Goal: Task Accomplishment & Management: Complete application form

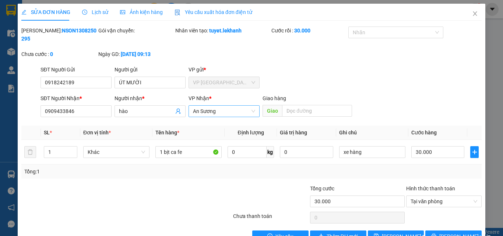
click at [248, 106] on span "An Sương" at bounding box center [224, 111] width 62 height 11
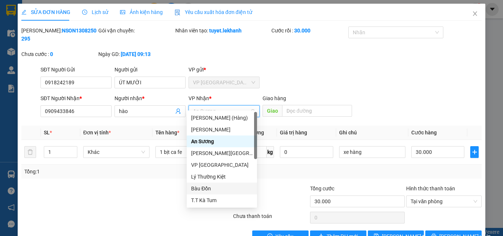
click at [202, 190] on div "Bàu Đồn" at bounding box center [221, 188] width 61 height 8
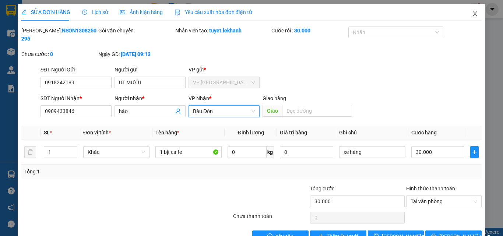
click at [471, 17] on span "Close" at bounding box center [474, 14] width 21 height 21
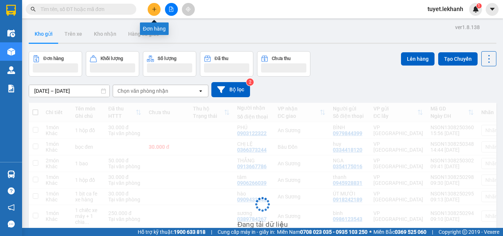
click at [156, 11] on icon "plus" at bounding box center [154, 9] width 5 height 5
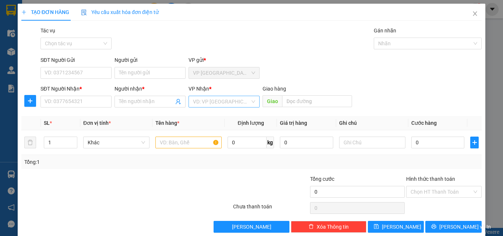
click at [216, 104] on input "search" at bounding box center [221, 101] width 57 height 11
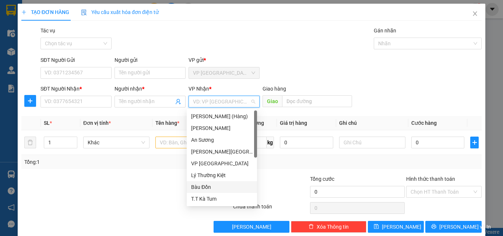
click at [207, 187] on div "Bàu Đồn" at bounding box center [221, 187] width 61 height 8
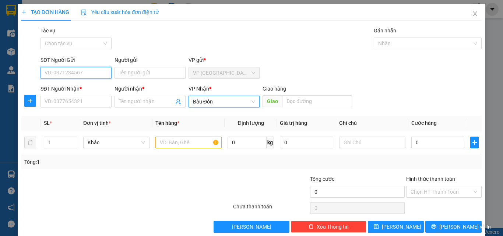
click at [89, 77] on input "SĐT Người Gửi" at bounding box center [75, 73] width 71 height 12
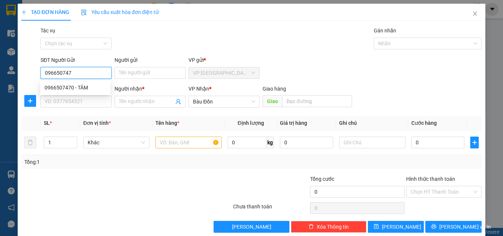
type input "0966507470"
click at [77, 86] on div "0966507470 - TÂM" at bounding box center [75, 88] width 61 height 8
type input "TÂM"
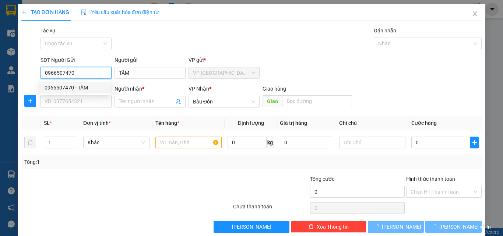
type input "90.000"
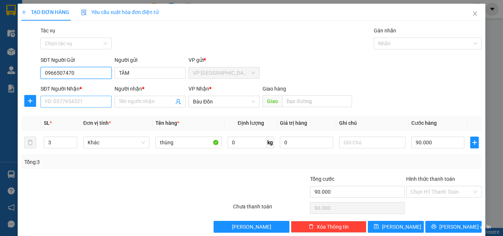
type input "0966507470"
click at [87, 102] on input "SĐT Người Nhận *" at bounding box center [75, 102] width 71 height 12
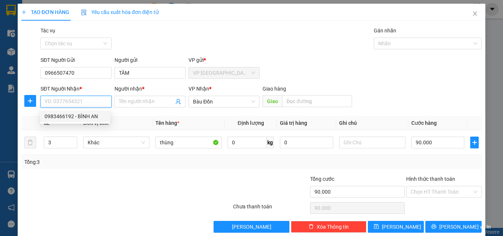
click at [69, 117] on div "0983466192 - BÌNH AN" at bounding box center [75, 116] width 61 height 8
type input "0983466192"
type input "BÌNH AN"
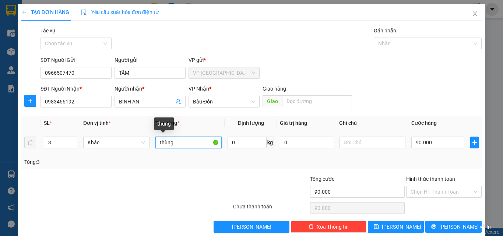
click at [158, 142] on input "thùng" at bounding box center [188, 143] width 66 height 12
type input "thùng"
click at [68, 142] on input "3" at bounding box center [60, 142] width 33 height 11
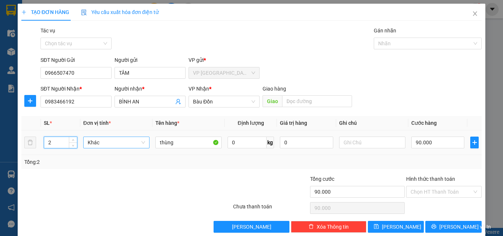
click at [107, 145] on span "Khác" at bounding box center [116, 142] width 57 height 11
type input "2"
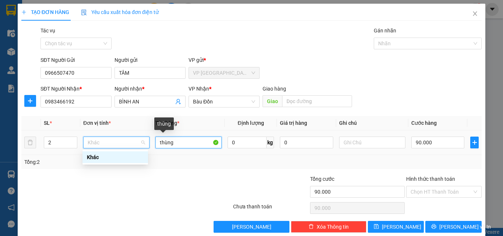
click at [185, 146] on input "thùng" at bounding box center [188, 143] width 66 height 12
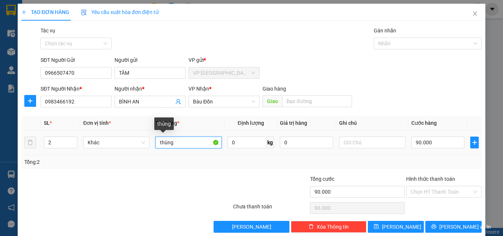
click at [156, 145] on input "thùng" at bounding box center [188, 143] width 66 height 12
click at [182, 142] on input "2 thùng" at bounding box center [188, 143] width 66 height 12
type input "2 thùng"
click at [333, 162] on div "Tổng: 2" at bounding box center [251, 162] width 454 height 8
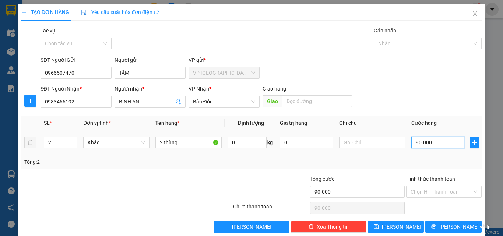
click at [434, 145] on input "90.000" at bounding box center [437, 143] width 53 height 12
type input "5"
type input "50"
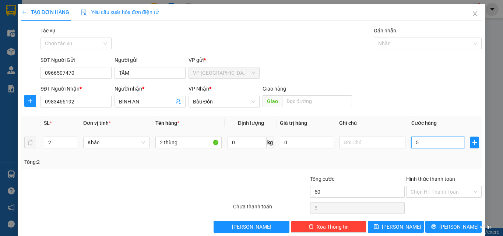
type input "50"
type input "500"
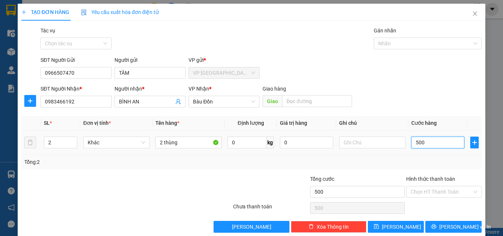
type input "5.000"
type input "50.000"
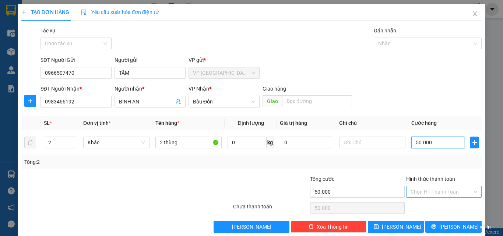
type input "50.000"
click at [451, 191] on input "Hình thức thanh toán" at bounding box center [440, 191] width 61 height 11
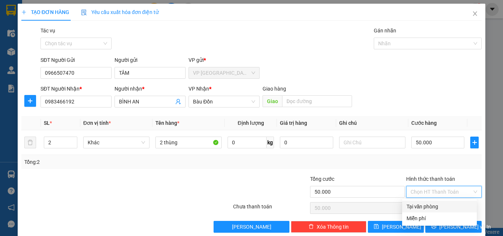
click at [438, 208] on div "Tại văn phòng" at bounding box center [439, 206] width 66 height 8
type input "0"
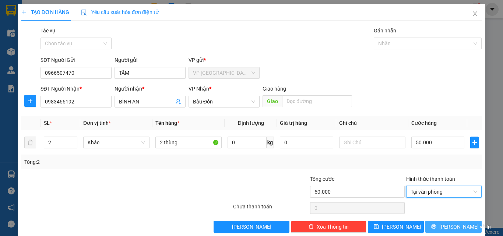
click at [441, 227] on button "[PERSON_NAME] và In" at bounding box center [453, 227] width 56 height 12
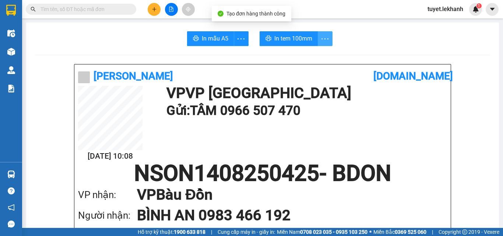
click at [325, 43] on button "button" at bounding box center [325, 38] width 15 height 15
click at [323, 33] on button "button" at bounding box center [325, 38] width 15 height 15
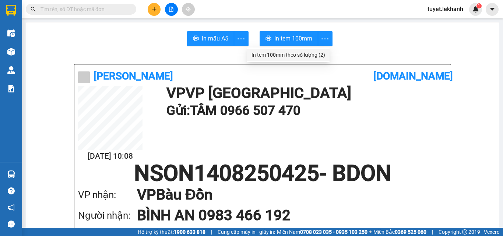
click at [302, 54] on div "In tem 100mm theo số lượng (2)" at bounding box center [288, 55] width 74 height 8
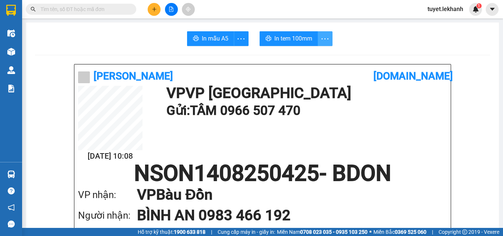
click at [323, 41] on icon "more" at bounding box center [324, 38] width 9 height 9
click at [320, 37] on icon "more" at bounding box center [324, 38] width 9 height 9
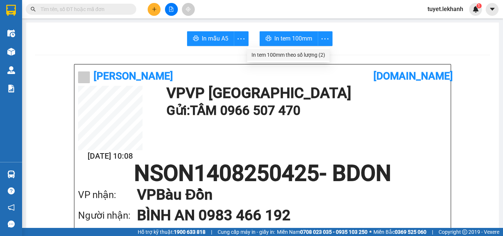
click at [316, 54] on div "In tem 100mm theo số lượng (2)" at bounding box center [288, 55] width 74 height 8
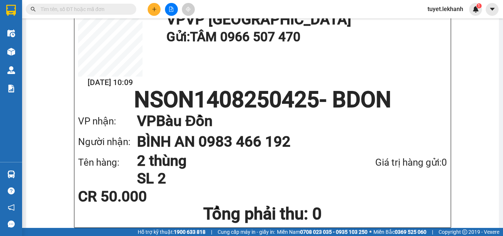
scroll to position [37, 0]
